Goal: Information Seeking & Learning: Learn about a topic

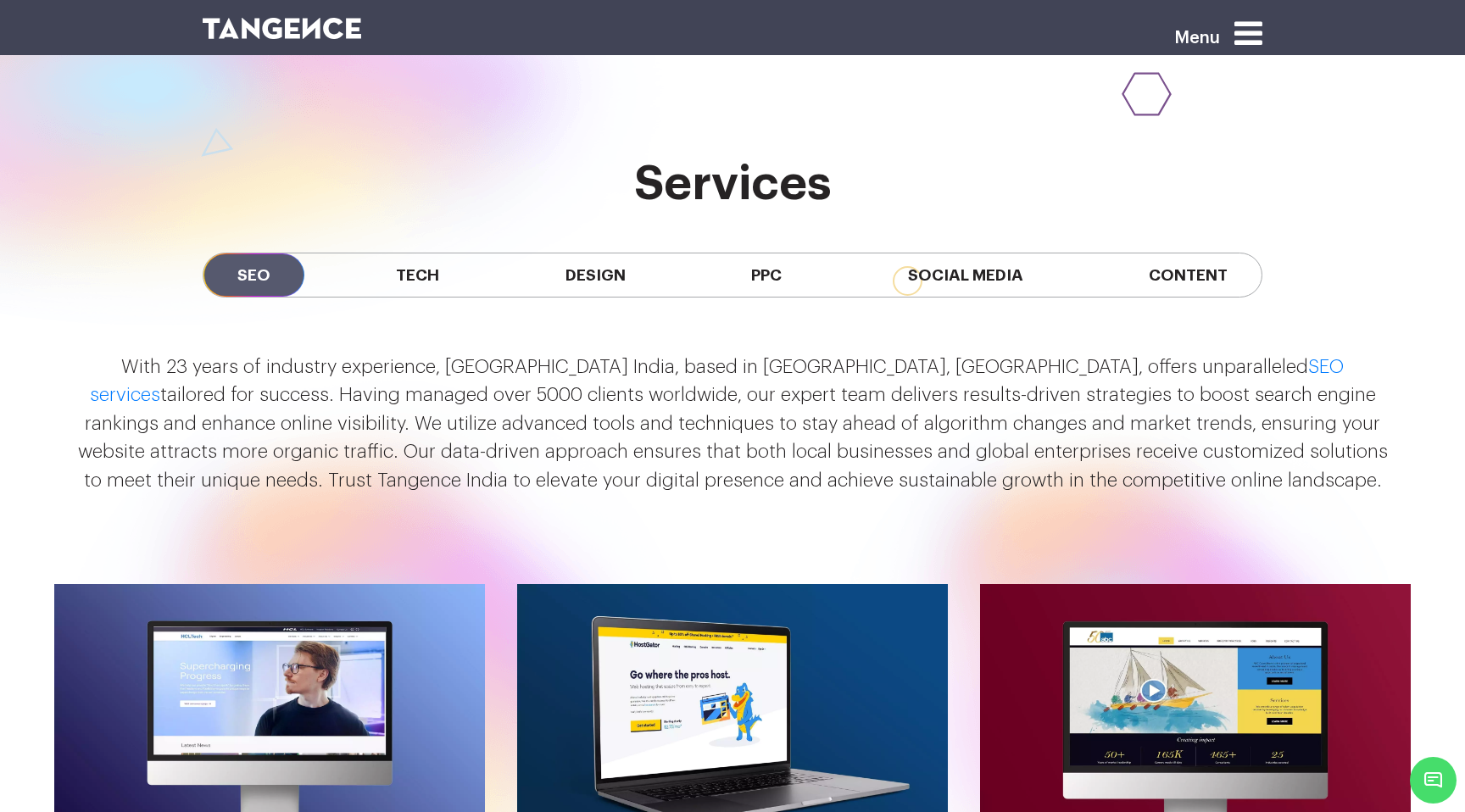
scroll to position [1521, 0]
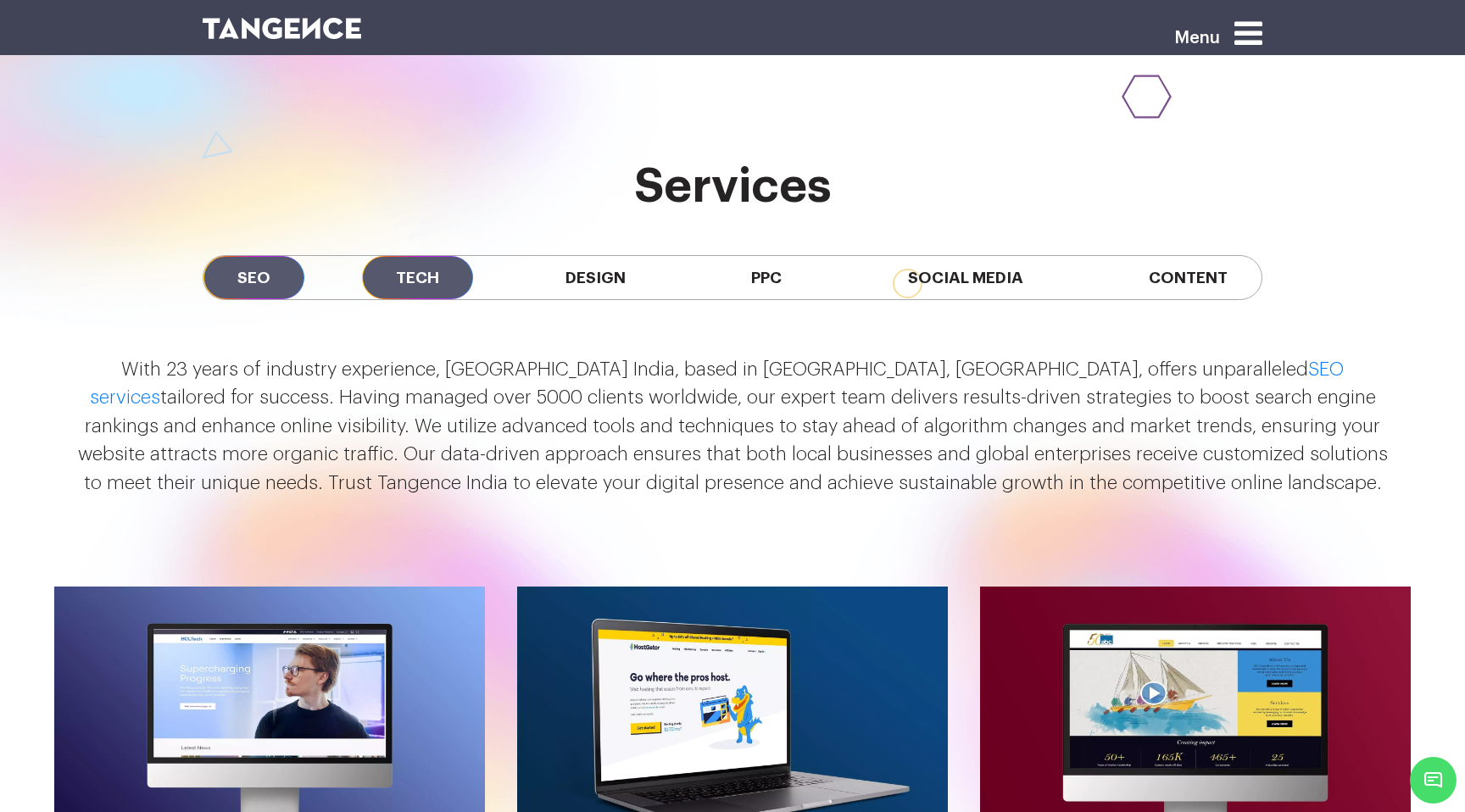
click at [426, 256] on span "Tech" at bounding box center [418, 278] width 111 height 43
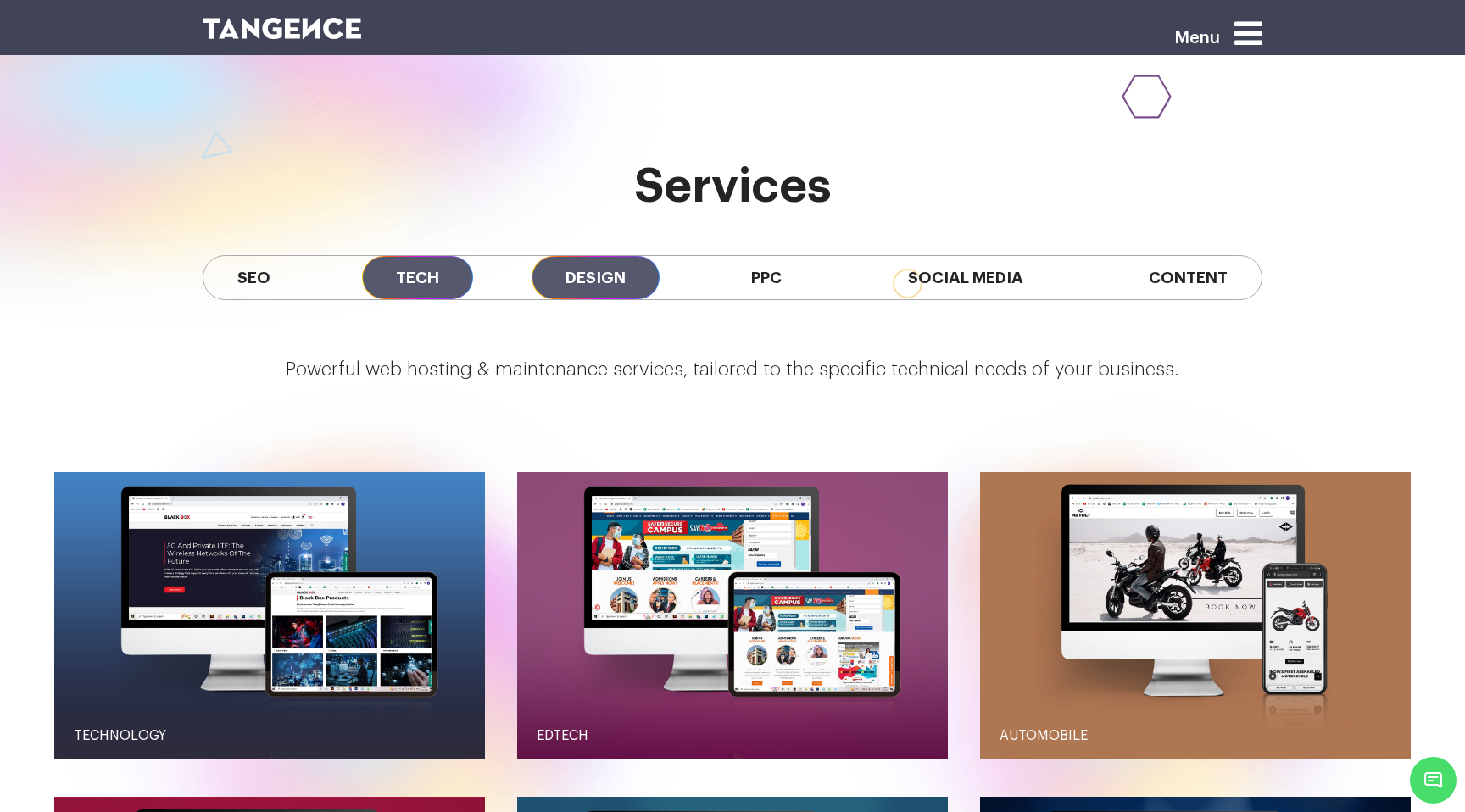
click at [601, 256] on span "Design" at bounding box center [596, 278] width 128 height 43
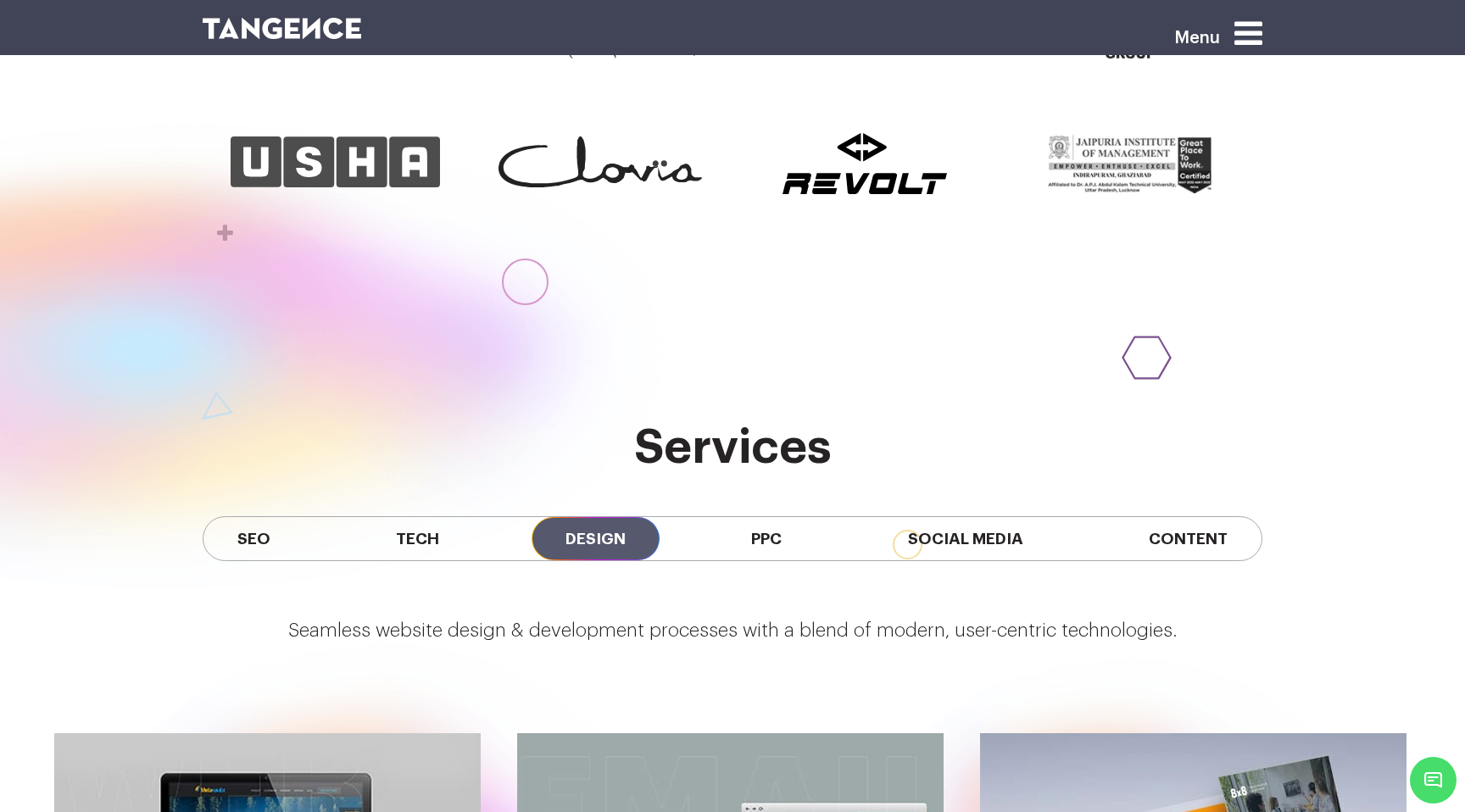
scroll to position [1316, 0]
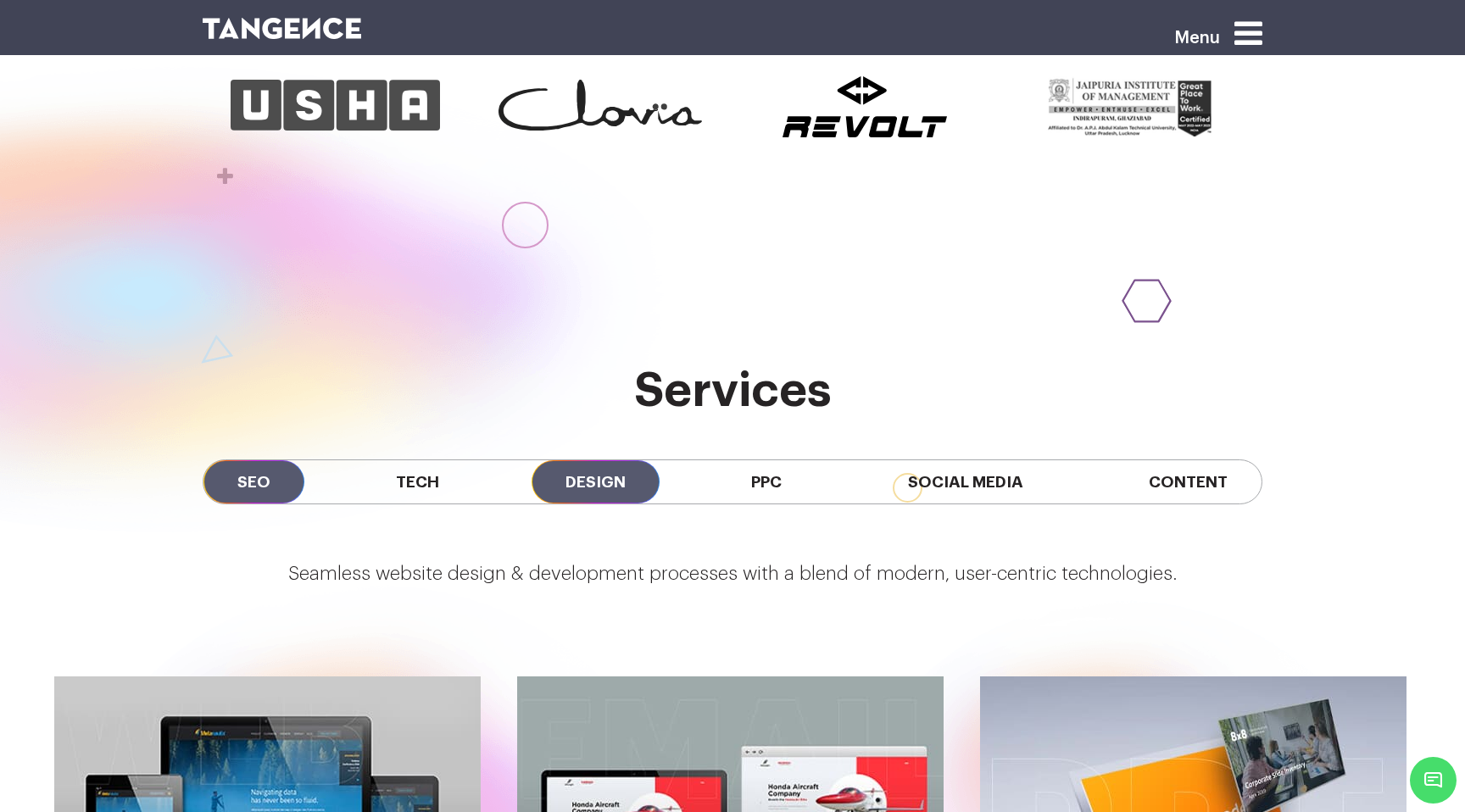
click at [241, 460] on span "SEO" at bounding box center [253, 481] width 101 height 43
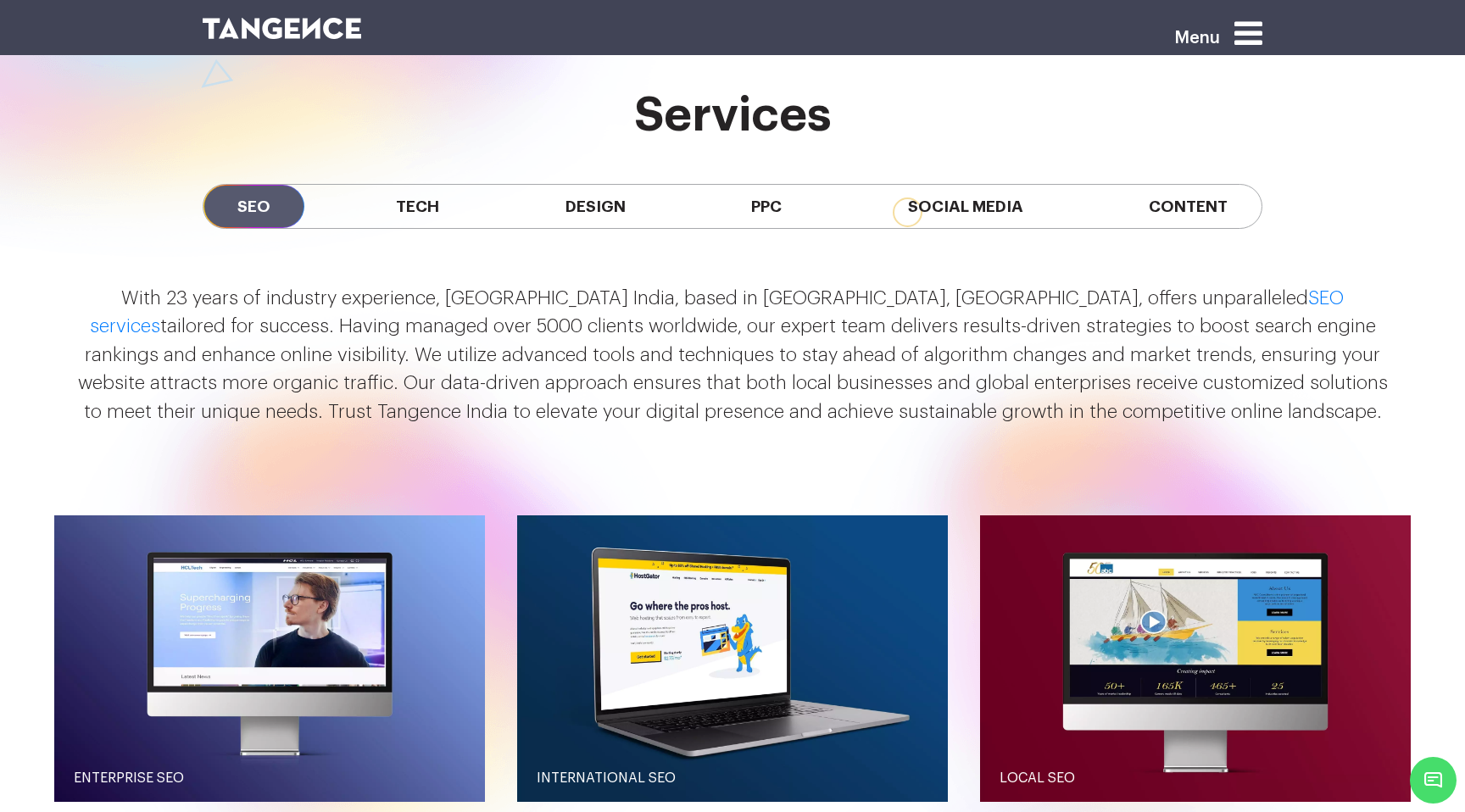
scroll to position [1587, 0]
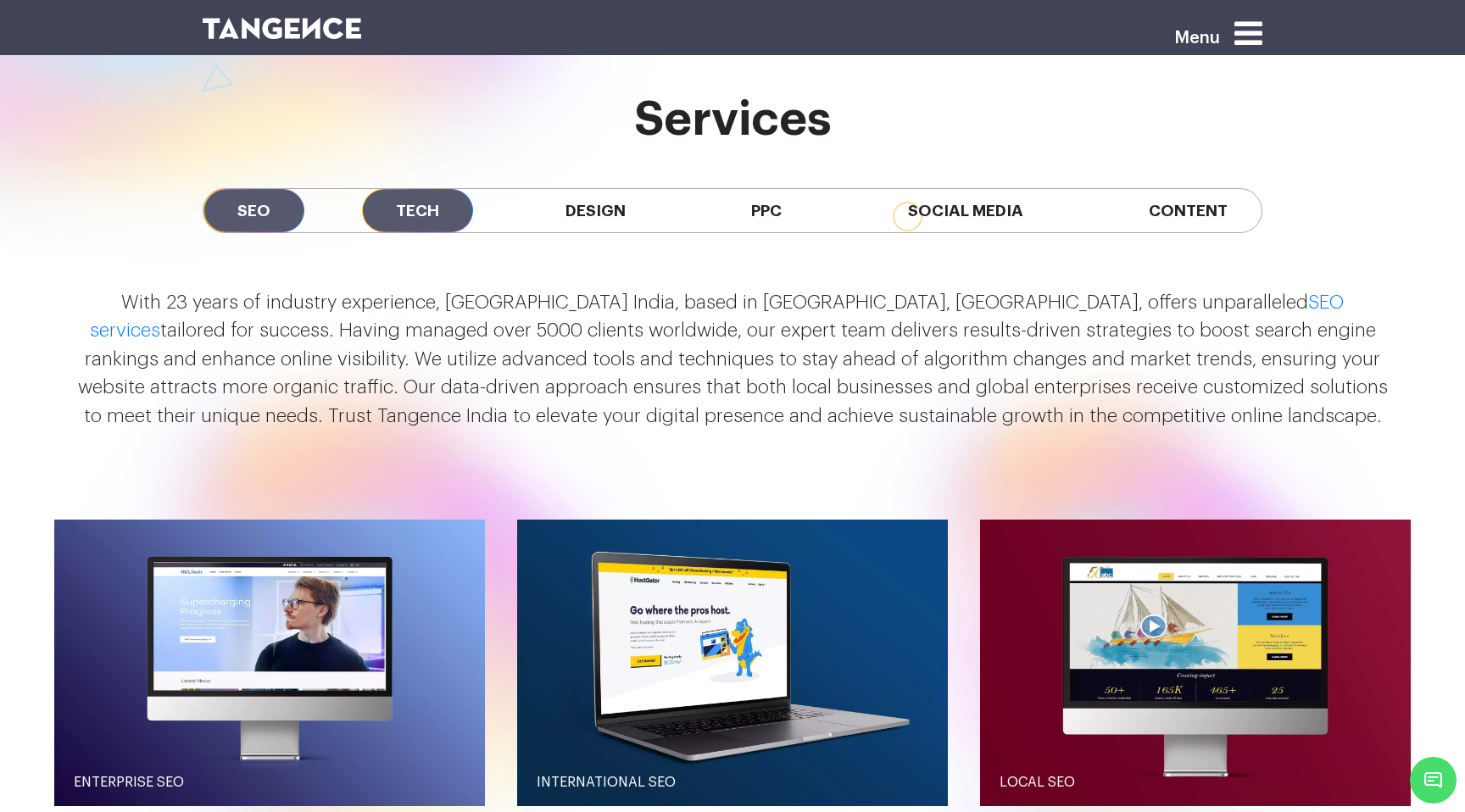
click at [416, 189] on span "Tech" at bounding box center [418, 210] width 111 height 43
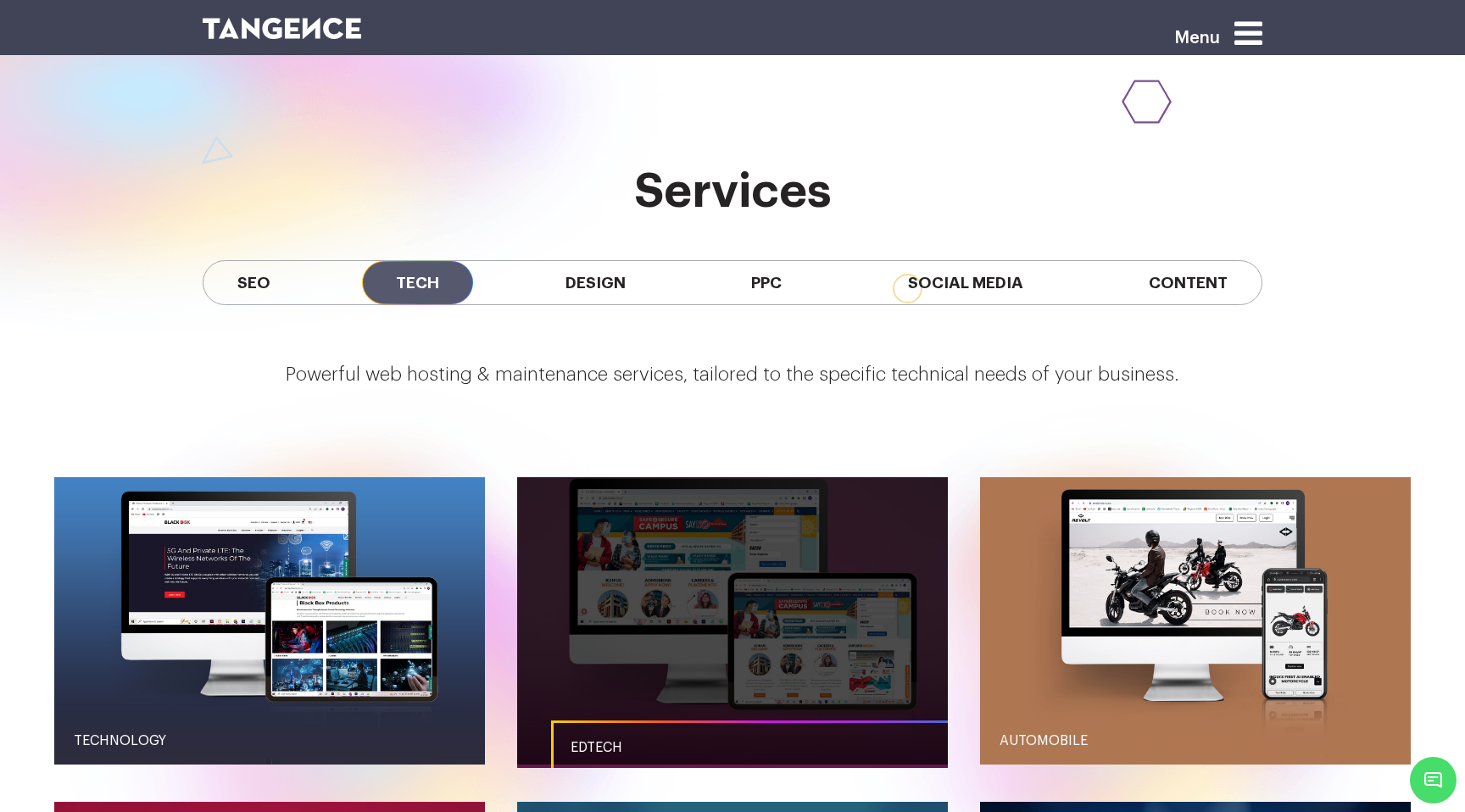
scroll to position [1514, 0]
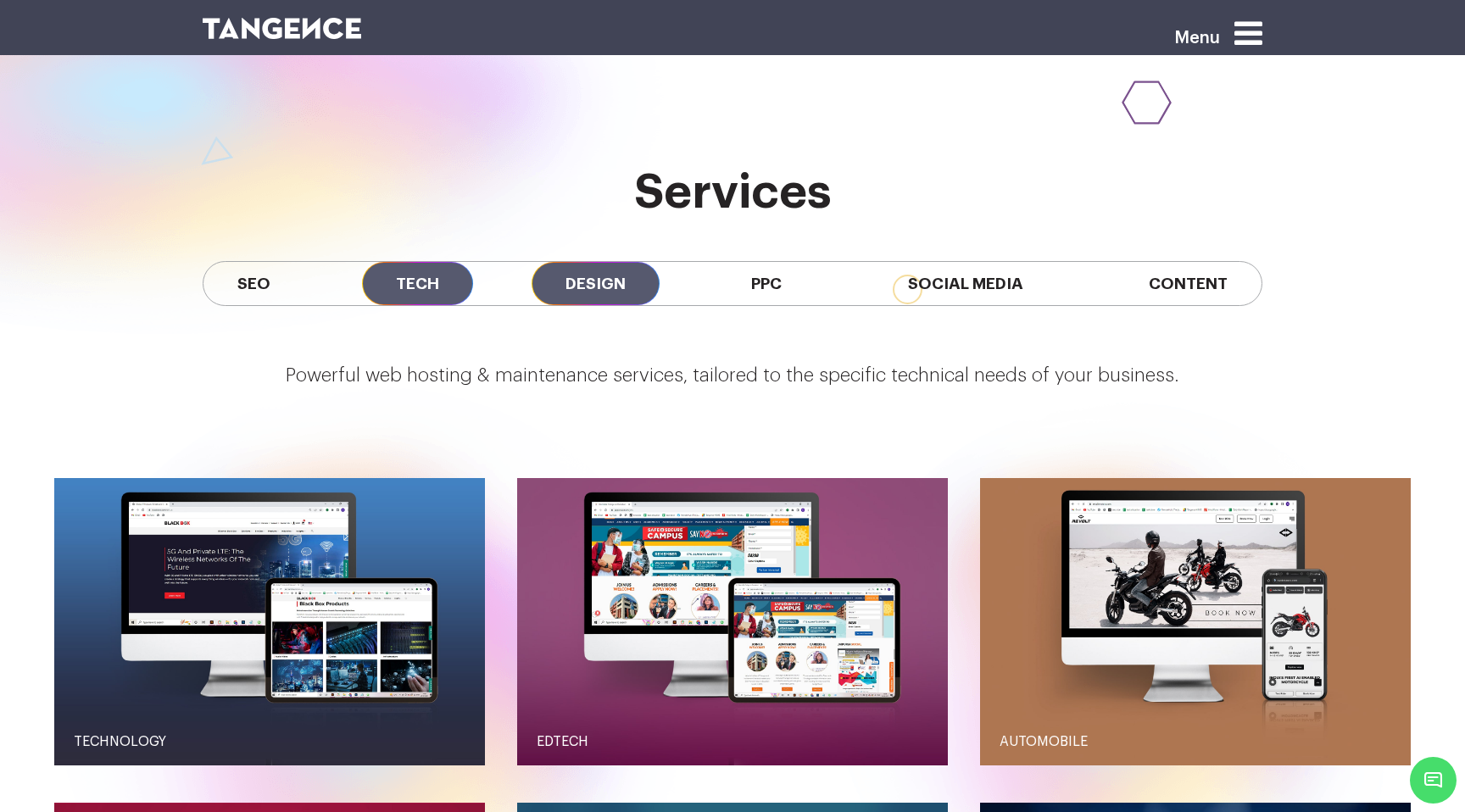
click at [582, 262] on span "Design" at bounding box center [596, 284] width 128 height 43
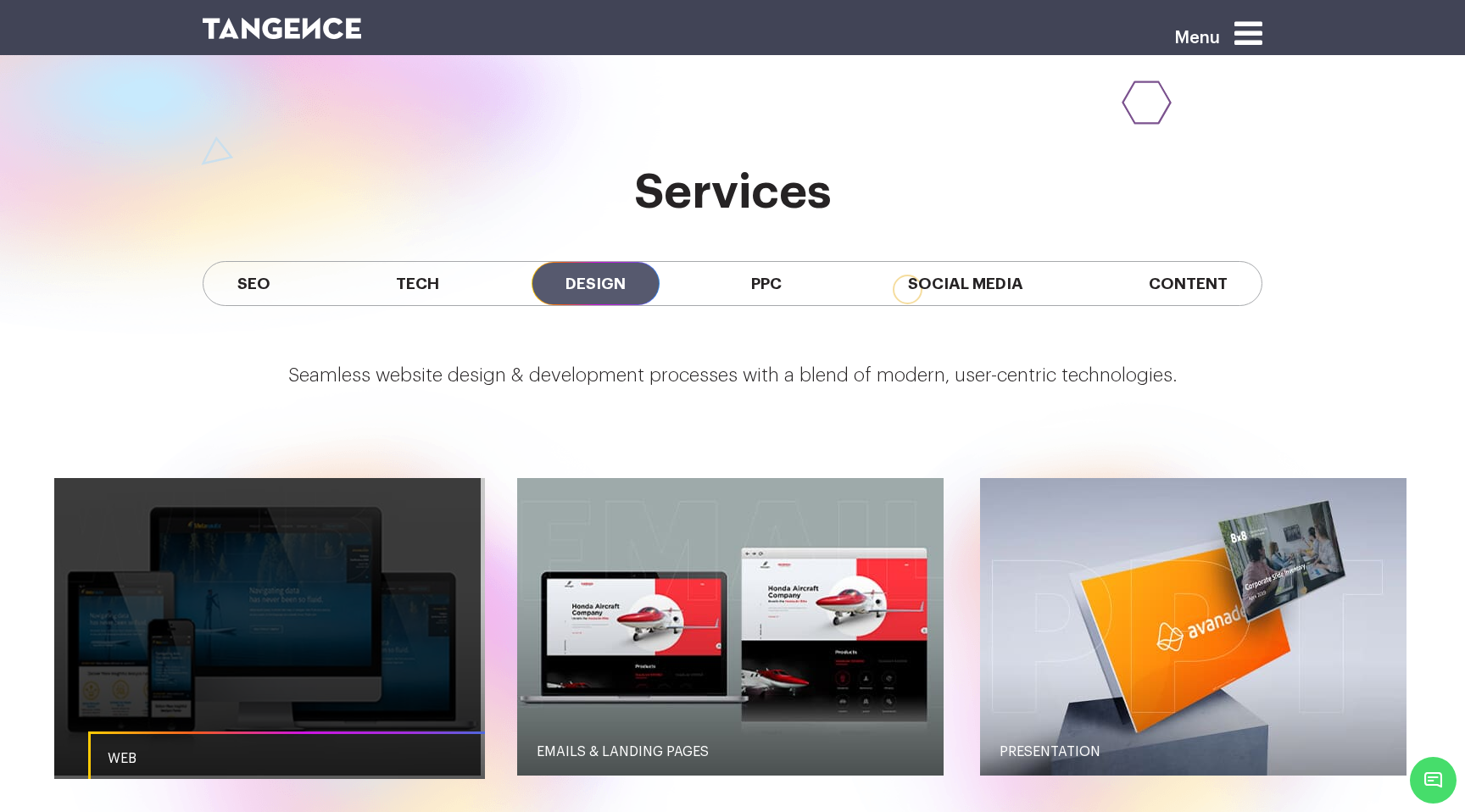
click at [404, 515] on link "button" at bounding box center [267, 626] width 427 height 297
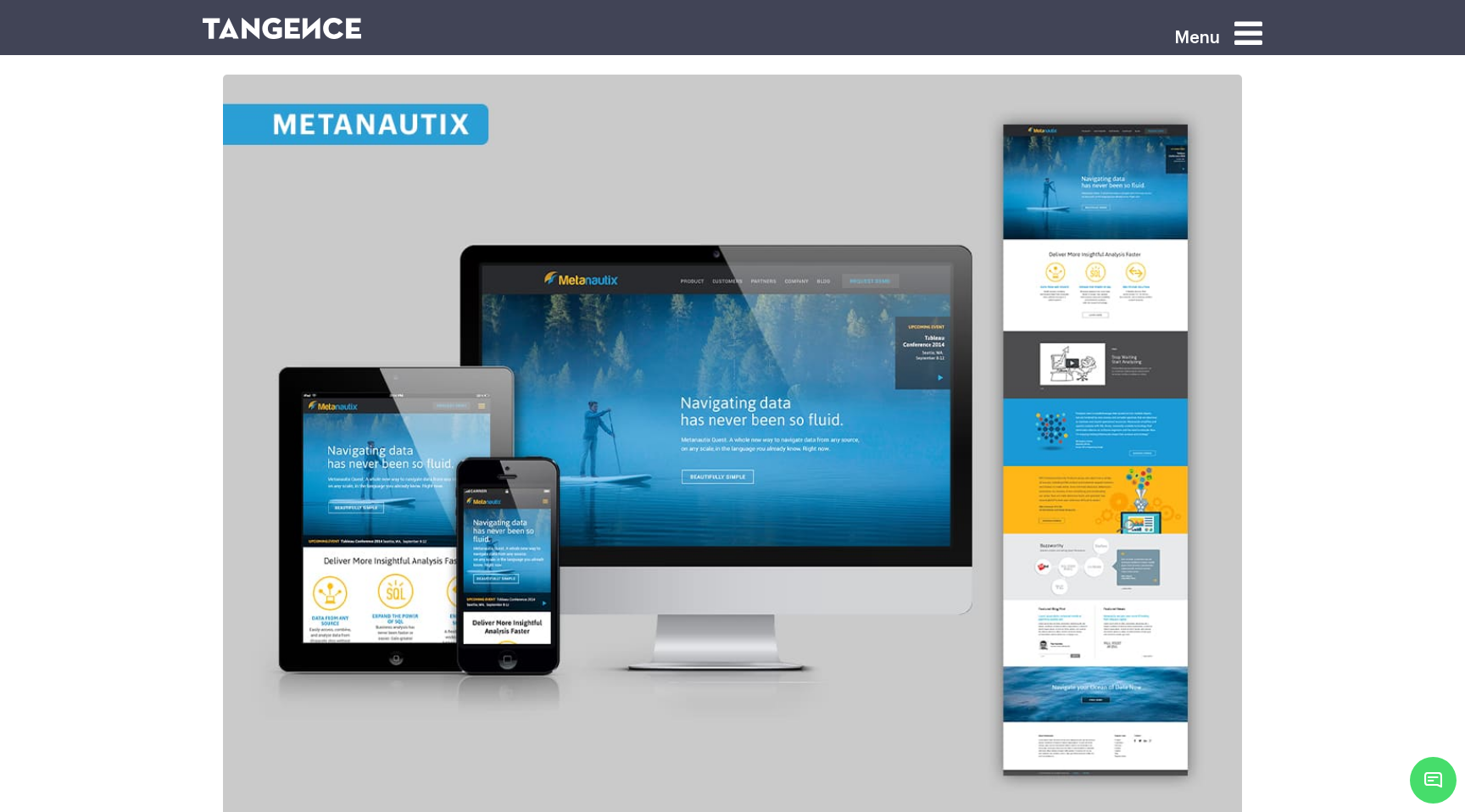
scroll to position [2970, 0]
